Goal: Information Seeking & Learning: Check status

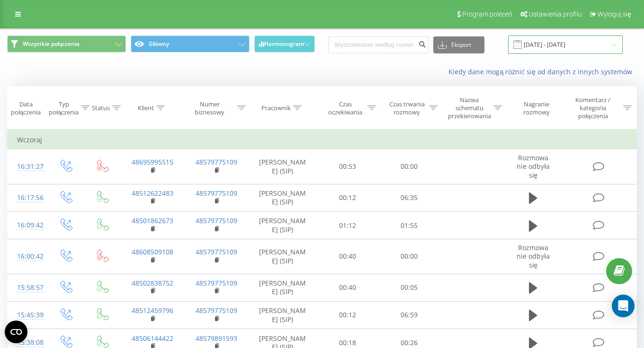
click at [592, 45] on input "18.08.2025 - 18.08.2025" at bounding box center [565, 44] width 115 height 18
click at [550, 43] on input "[DATE] - [DATE]" at bounding box center [565, 44] width 115 height 18
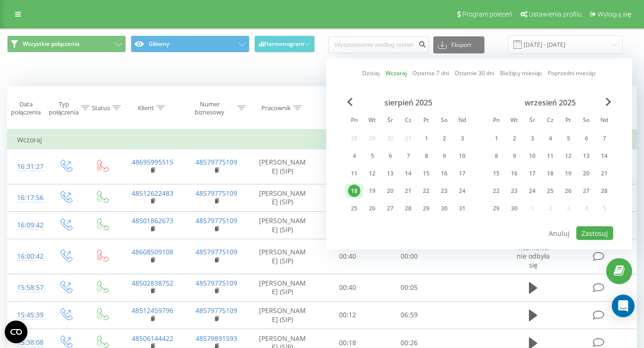
click at [356, 194] on div "18" at bounding box center [354, 191] width 12 height 12
drag, startPoint x: 372, startPoint y: 191, endPoint x: 494, endPoint y: 212, distance: 123.5
click at [372, 191] on div "19" at bounding box center [372, 191] width 12 height 12
click at [601, 234] on button "Zastosuj" at bounding box center [594, 234] width 37 height 14
type input "18.08.2025 - 19.08.2025"
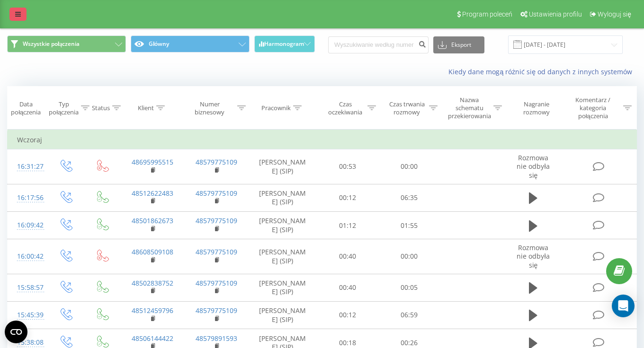
click at [17, 16] on icon at bounding box center [18, 14] width 6 height 7
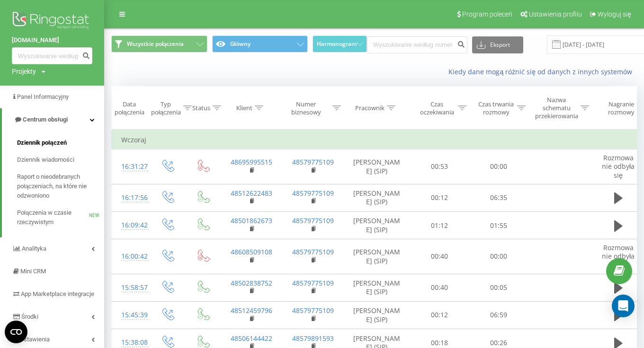
click at [37, 140] on span "Dziennik połączeń" at bounding box center [42, 142] width 50 height 9
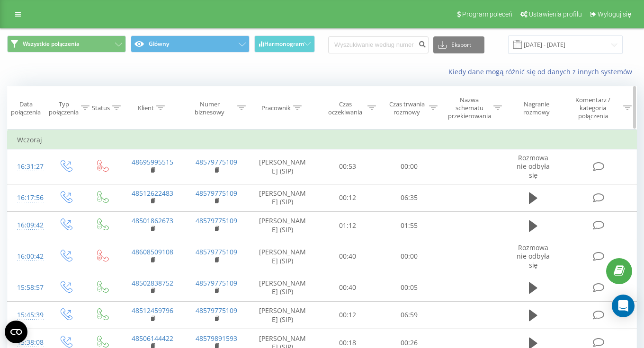
scroll to position [598, 0]
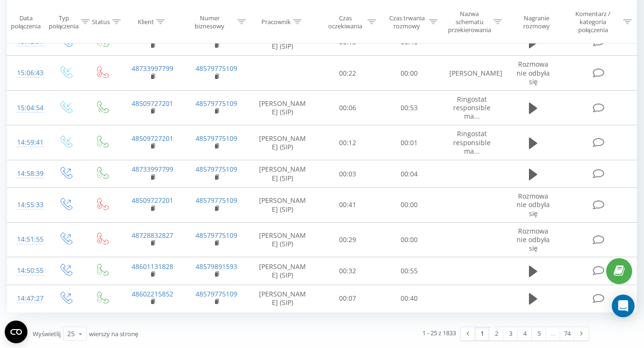
click at [478, 328] on link "1" at bounding box center [482, 333] width 14 height 13
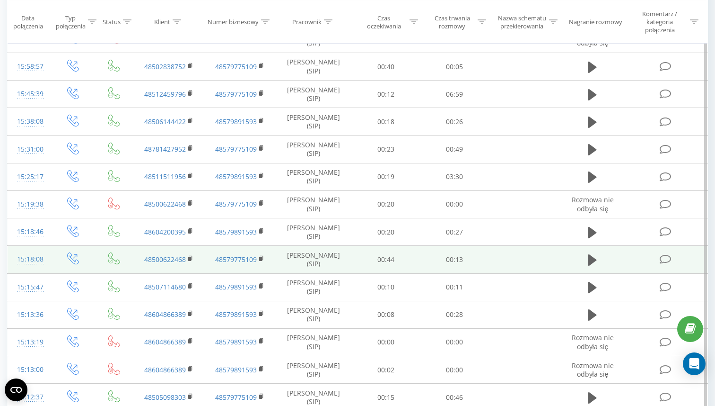
scroll to position [0, 0]
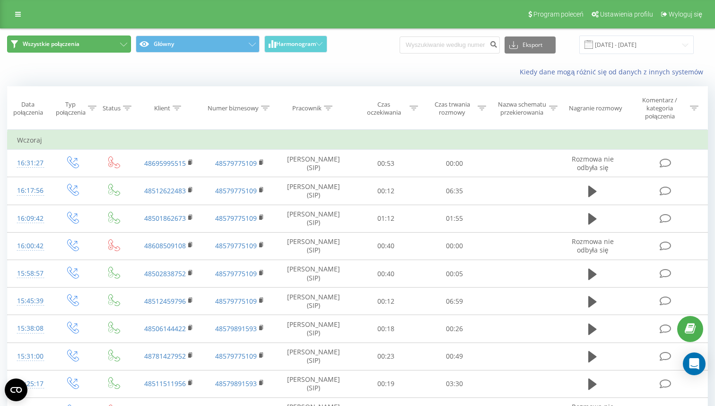
click at [65, 41] on span "Wszystkie połączenia" at bounding box center [51, 44] width 57 height 8
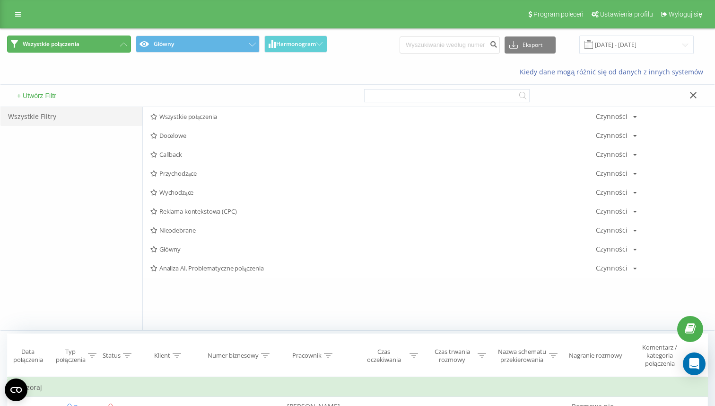
click at [69, 42] on span "Wszystkie połączenia" at bounding box center [51, 44] width 57 height 8
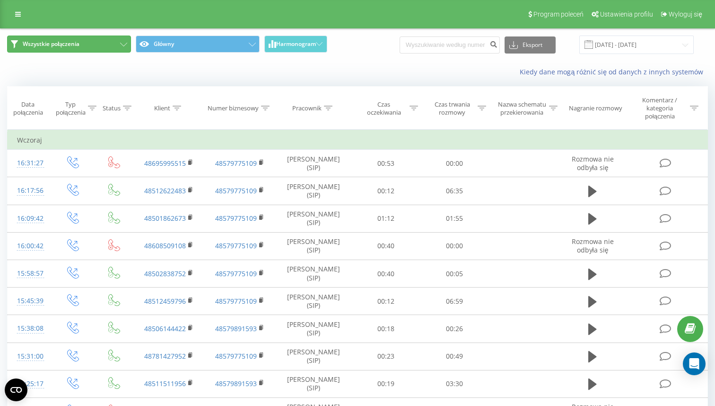
scroll to position [0, 0]
click at [18, 15] on icon at bounding box center [18, 13] width 6 height 7
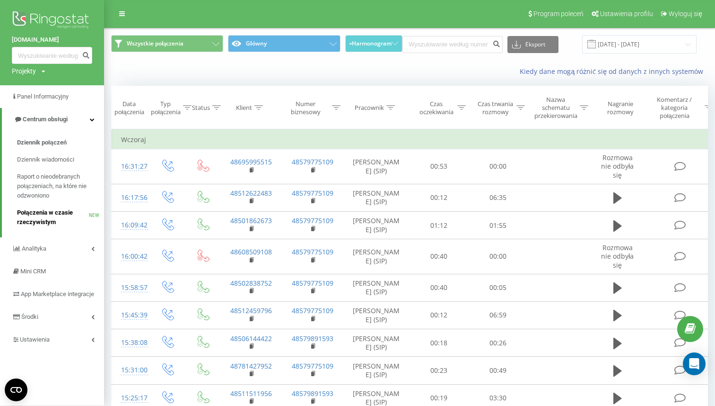
click at [44, 216] on span "Połączenia w czasie rzeczywistym" at bounding box center [53, 217] width 72 height 19
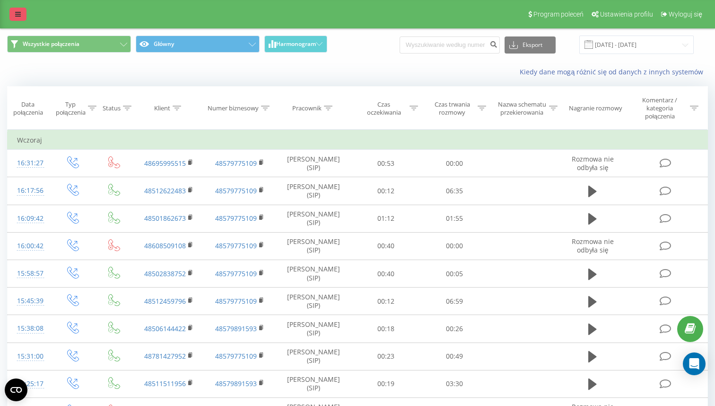
click at [15, 17] on icon at bounding box center [18, 14] width 6 height 7
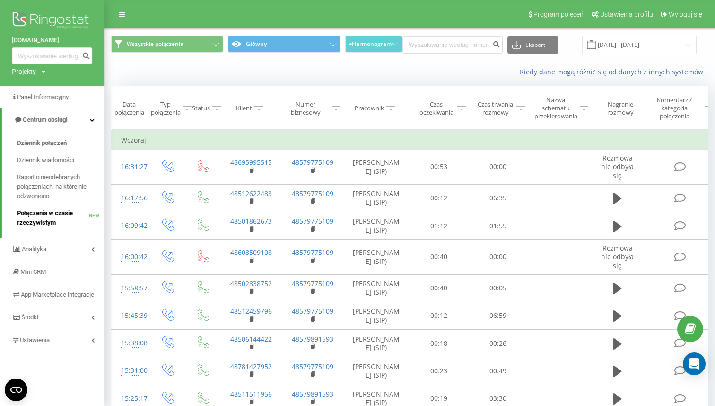
click at [47, 221] on span "Połączenia w czasie rzeczywistym" at bounding box center [53, 217] width 72 height 19
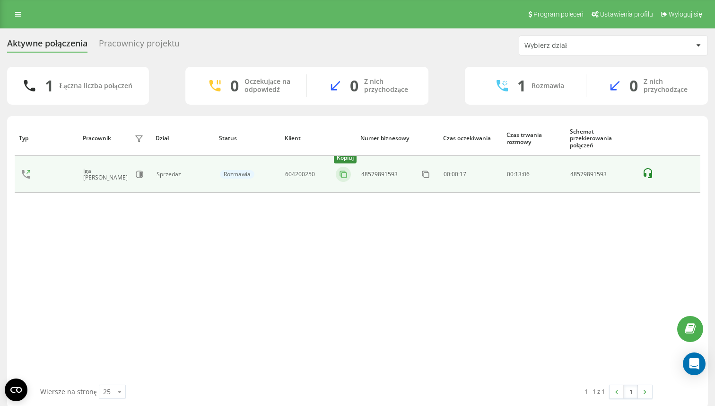
click at [343, 175] on icon at bounding box center [343, 173] width 9 height 9
